Goal: Task Accomplishment & Management: Manage account settings

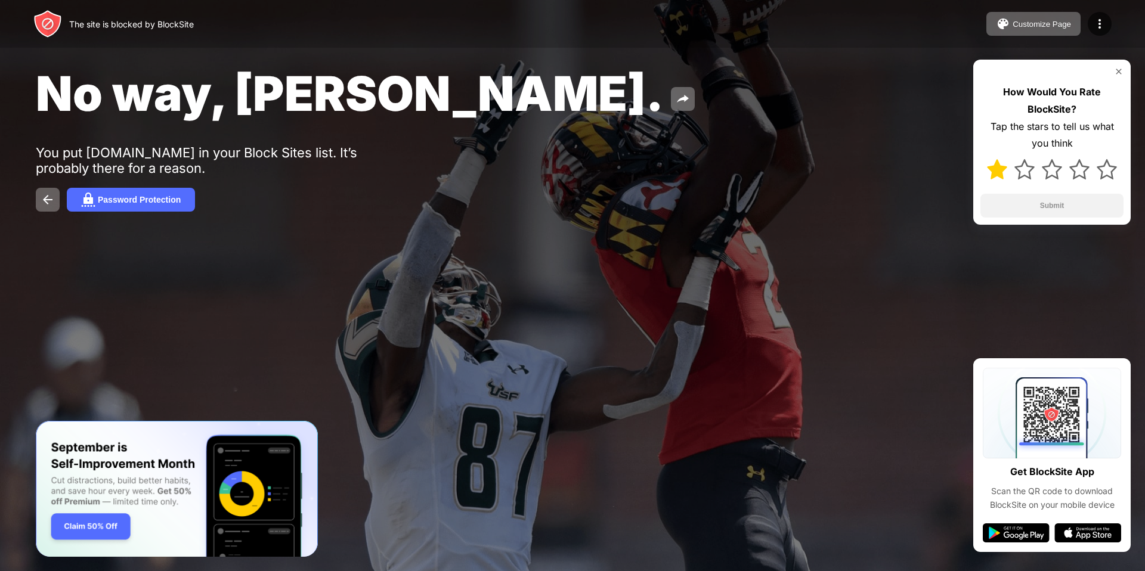
click at [998, 178] on img at bounding box center [997, 169] width 20 height 20
click at [1039, 203] on button "Submit" at bounding box center [1051, 206] width 143 height 24
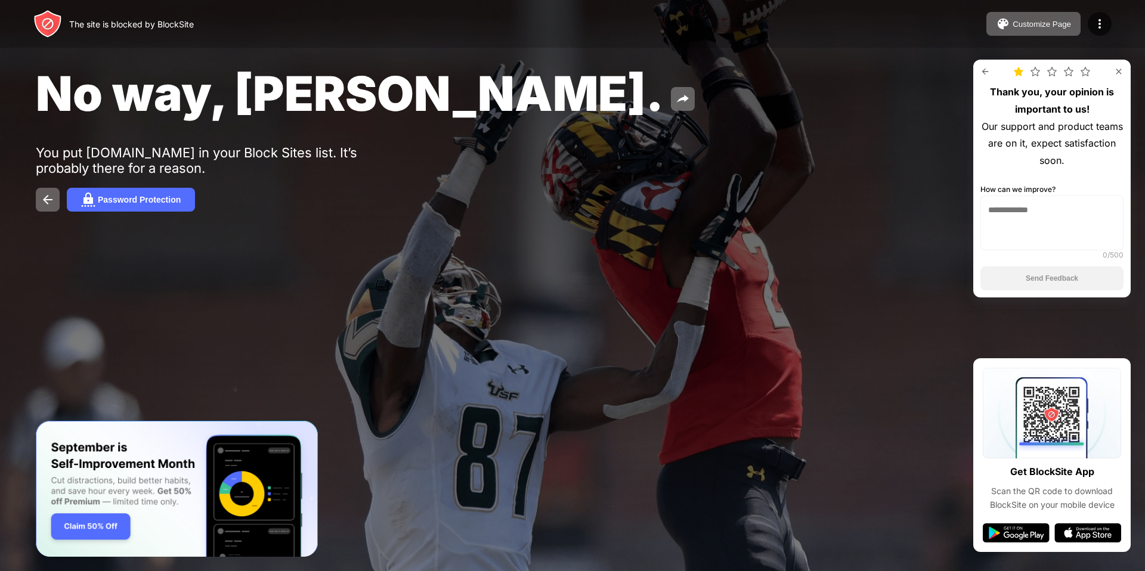
click at [1018, 71] on img at bounding box center [1019, 72] width 10 height 10
click at [984, 72] on img at bounding box center [985, 72] width 10 height 10
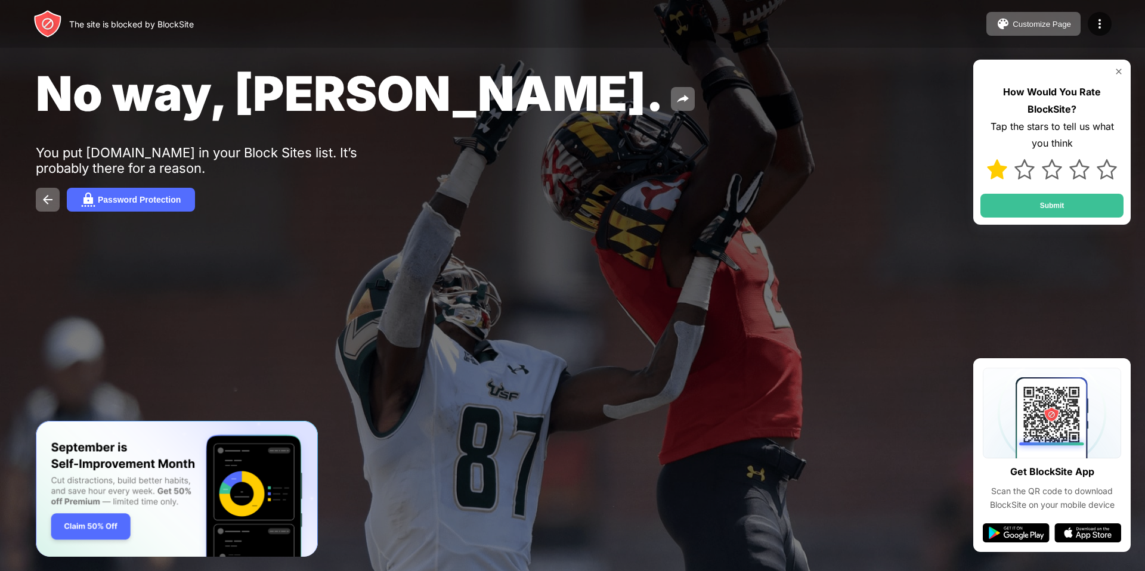
click at [996, 168] on img at bounding box center [997, 169] width 20 height 20
click at [1114, 163] on img at bounding box center [1106, 169] width 20 height 20
click at [988, 163] on img at bounding box center [997, 169] width 20 height 20
click at [996, 169] on img at bounding box center [997, 169] width 20 height 20
click at [967, 120] on div "No way, Jose. You put youtube.com in your Block Sites list. It’s probably there…" at bounding box center [572, 138] width 1145 height 276
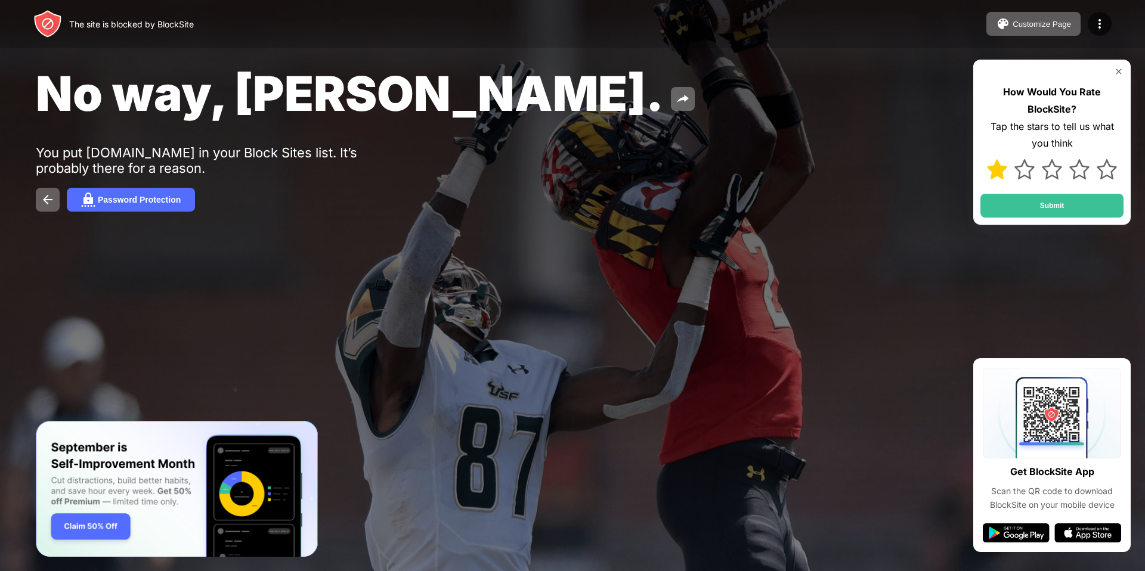
click at [903, 157] on div "No way, Jose. You put youtube.com in your Block Sites list. It’s probably there…" at bounding box center [572, 138] width 1145 height 276
click at [1030, 166] on img at bounding box center [1024, 169] width 20 height 20
click at [1103, 171] on img at bounding box center [1106, 169] width 20 height 20
click at [1117, 72] on img at bounding box center [1119, 72] width 10 height 10
